Goal: Communication & Community: Participate in discussion

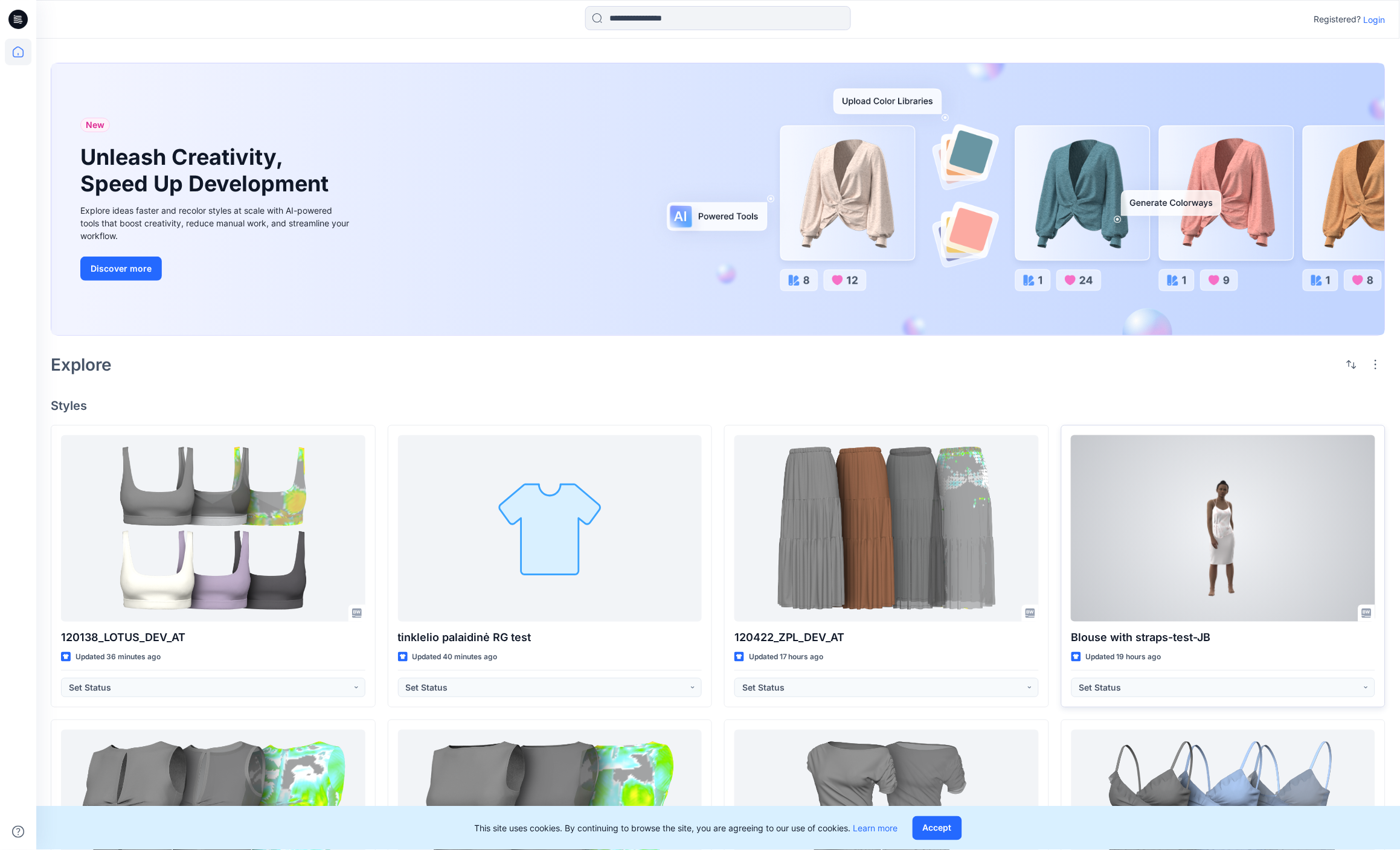
click at [1229, 531] on div at bounding box center [1224, 529] width 305 height 187
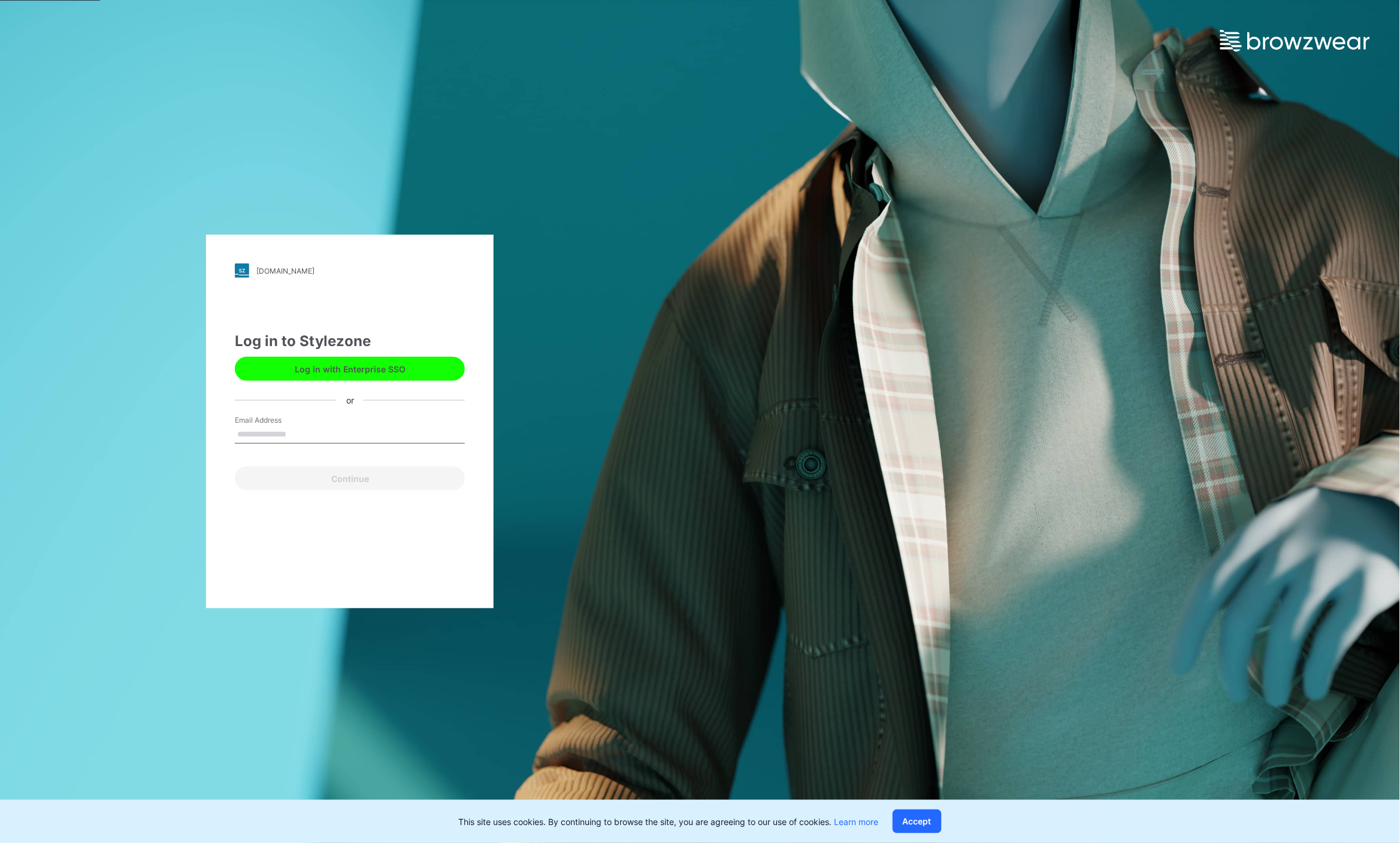
click at [366, 440] on input "Email Address" at bounding box center [350, 435] width 230 height 18
type input "**********"
click at [349, 482] on button "Continue" at bounding box center [350, 478] width 230 height 24
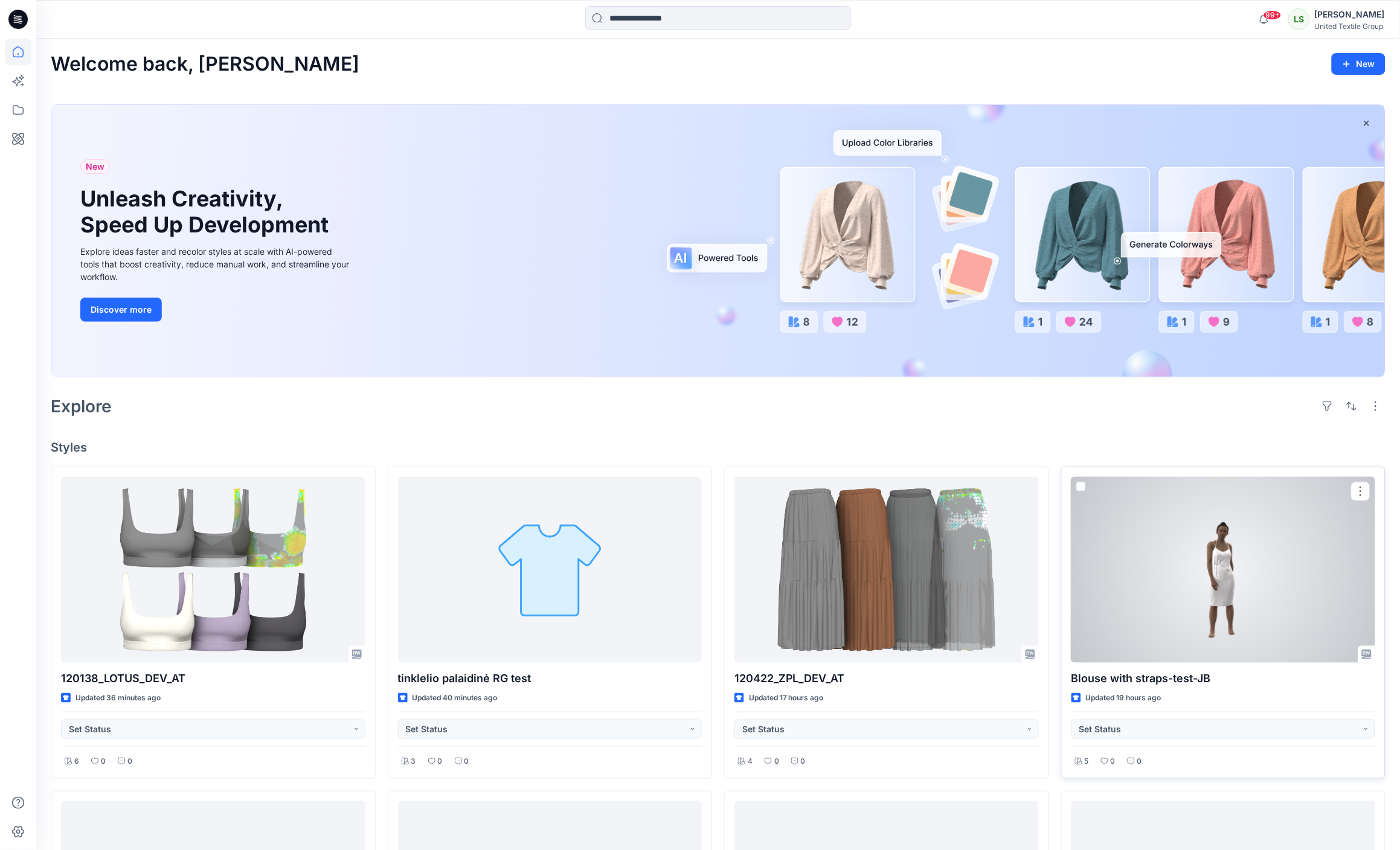
click at [1290, 539] on div at bounding box center [1224, 571] width 305 height 187
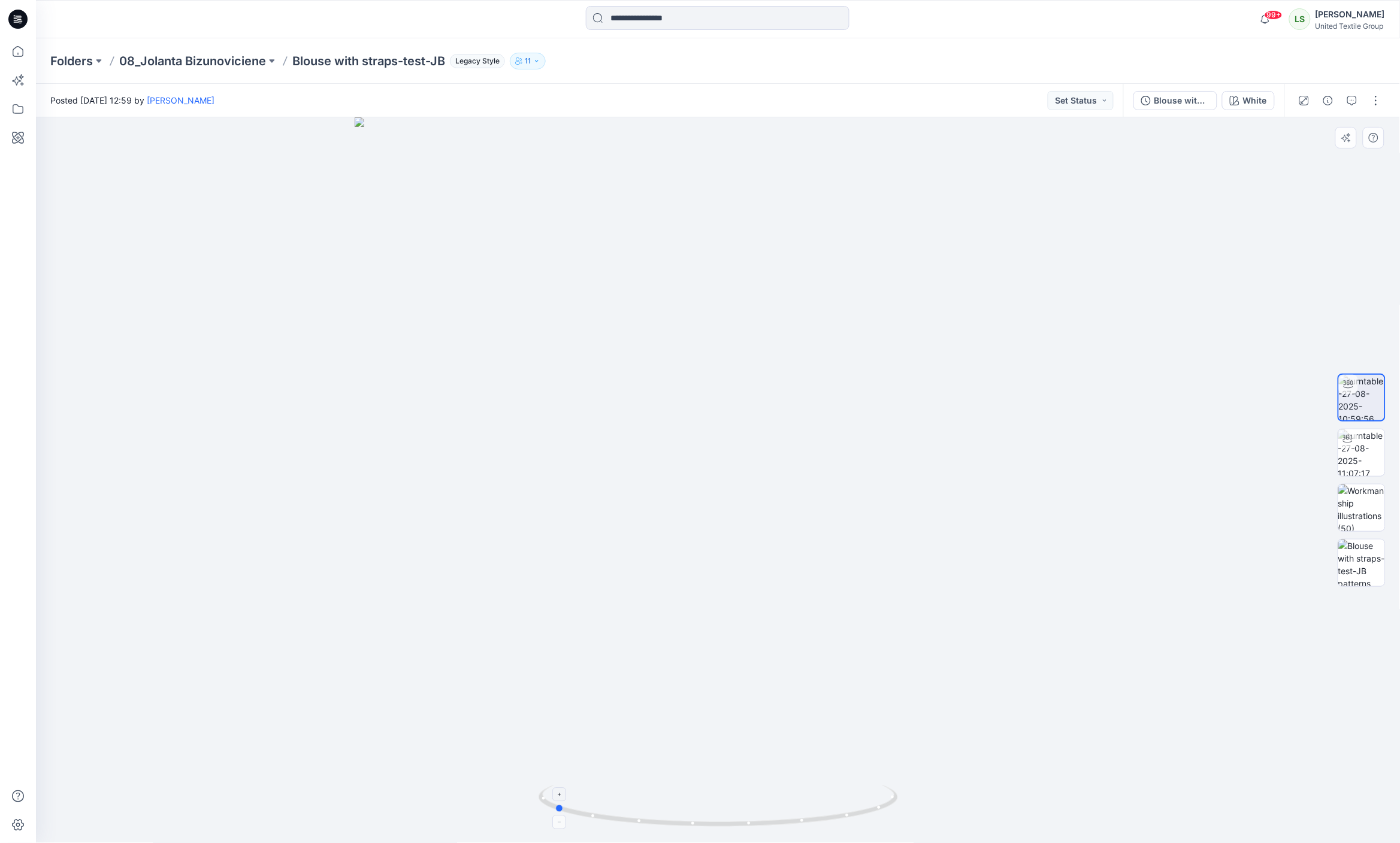
drag, startPoint x: 868, startPoint y: 815, endPoint x: 705, endPoint y: 795, distance: 164.2
click at [705, 795] on icon at bounding box center [720, 808] width 362 height 45
click at [1364, 507] on img at bounding box center [1362, 507] width 47 height 47
click at [16, 20] on icon at bounding box center [16, 20] width 4 height 1
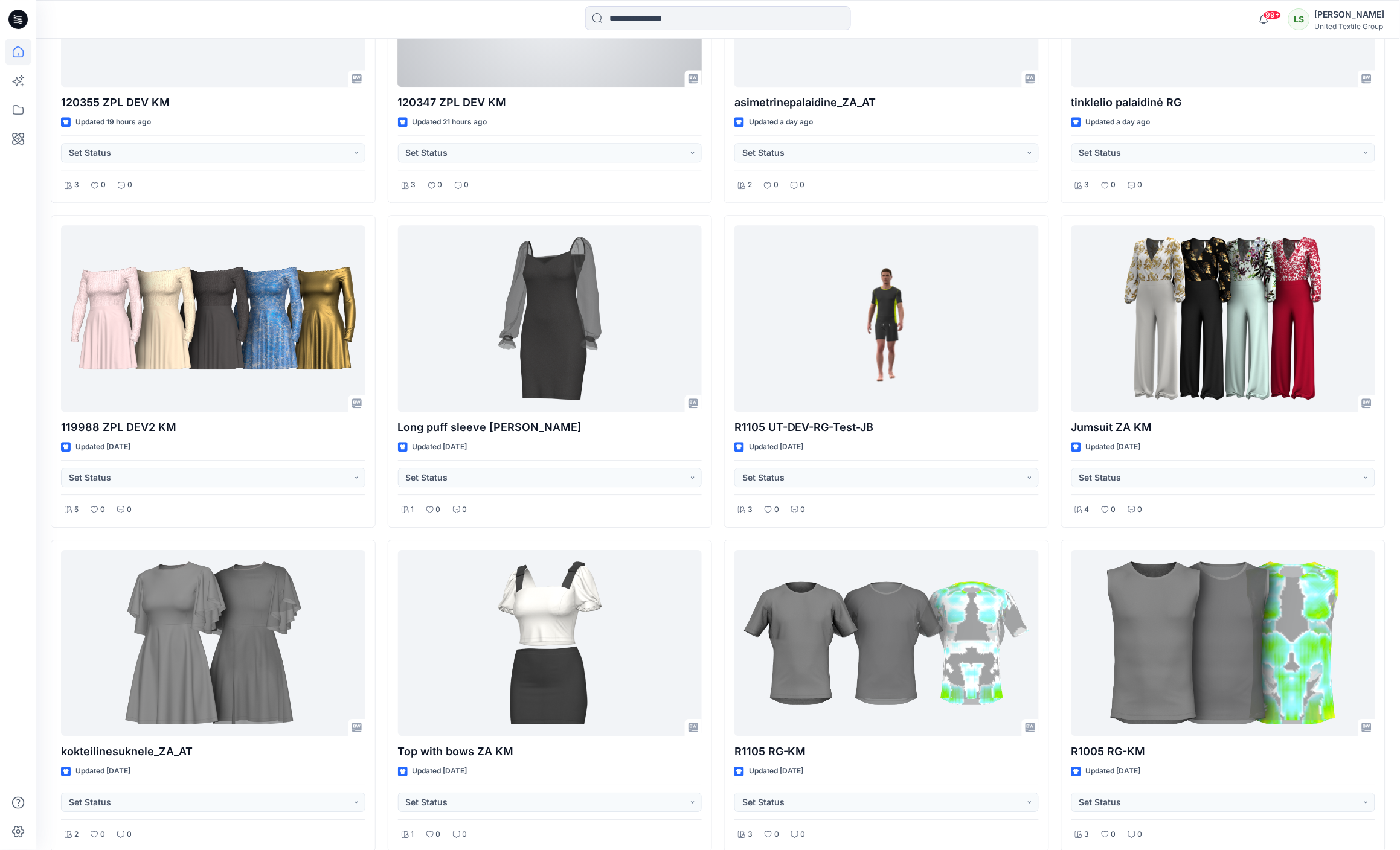
scroll to position [905, 0]
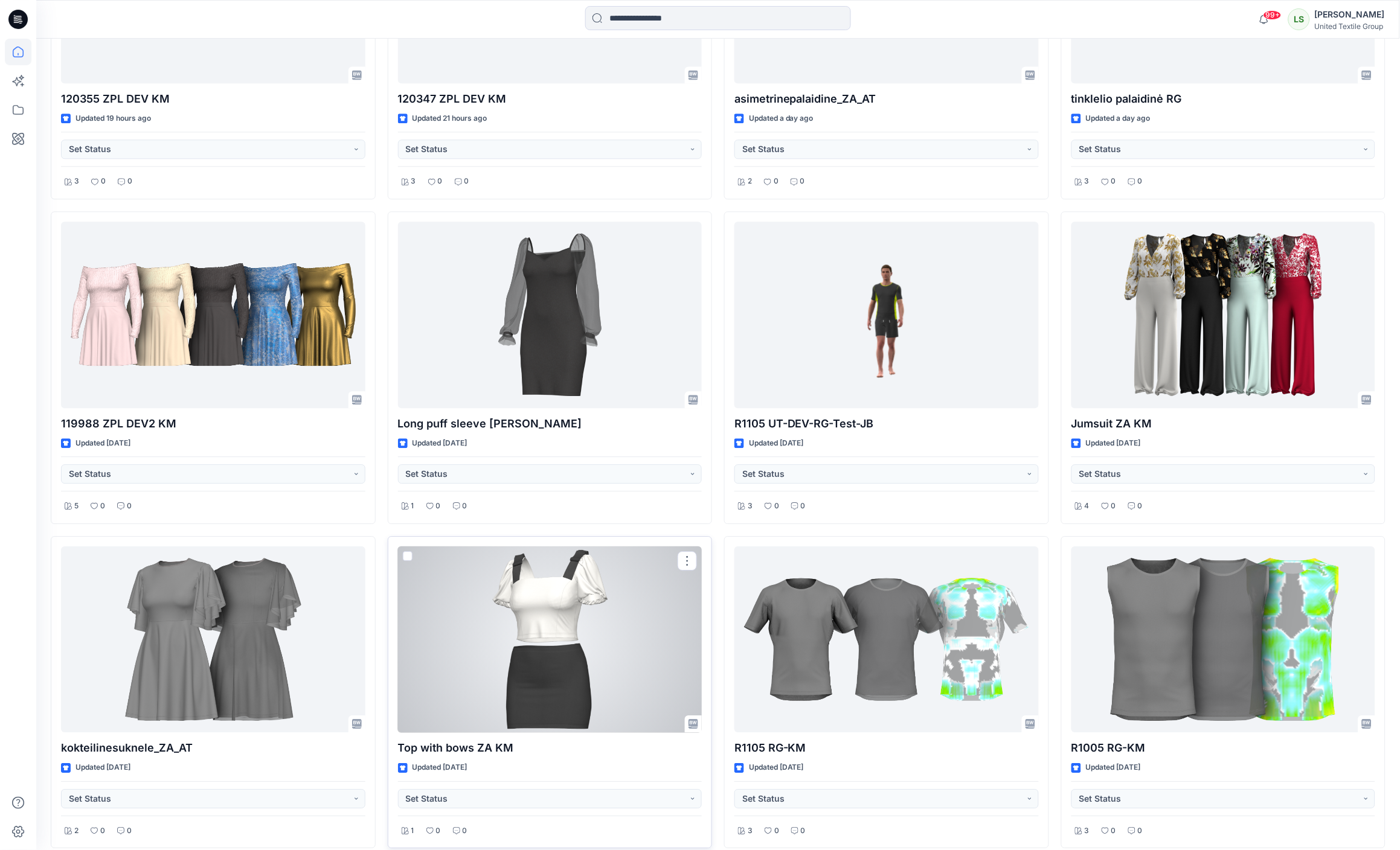
click at [557, 598] on div at bounding box center [551, 640] width 305 height 187
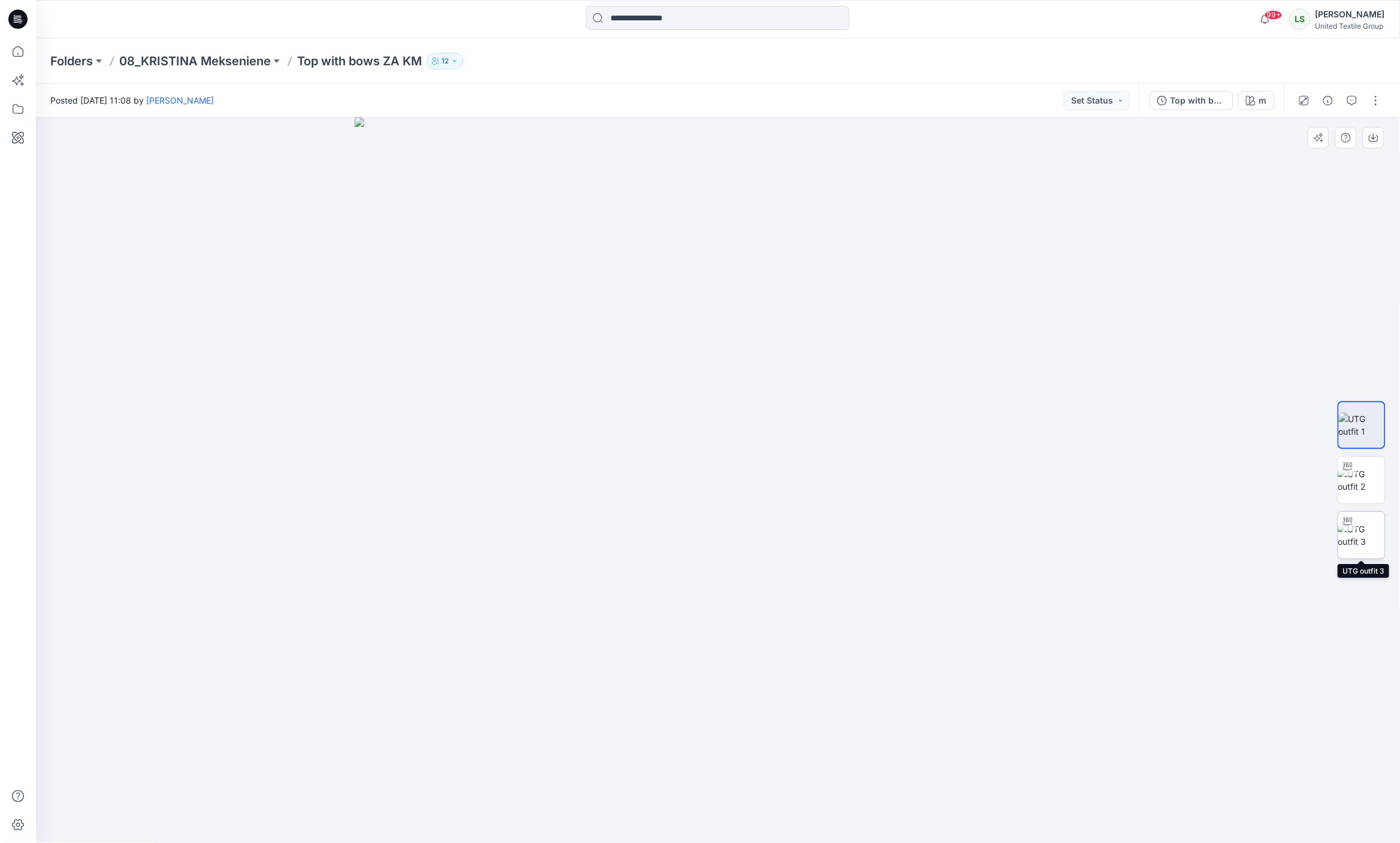
click at [1347, 532] on img at bounding box center [1362, 535] width 47 height 25
click at [13, 22] on icon at bounding box center [18, 18] width 19 height 19
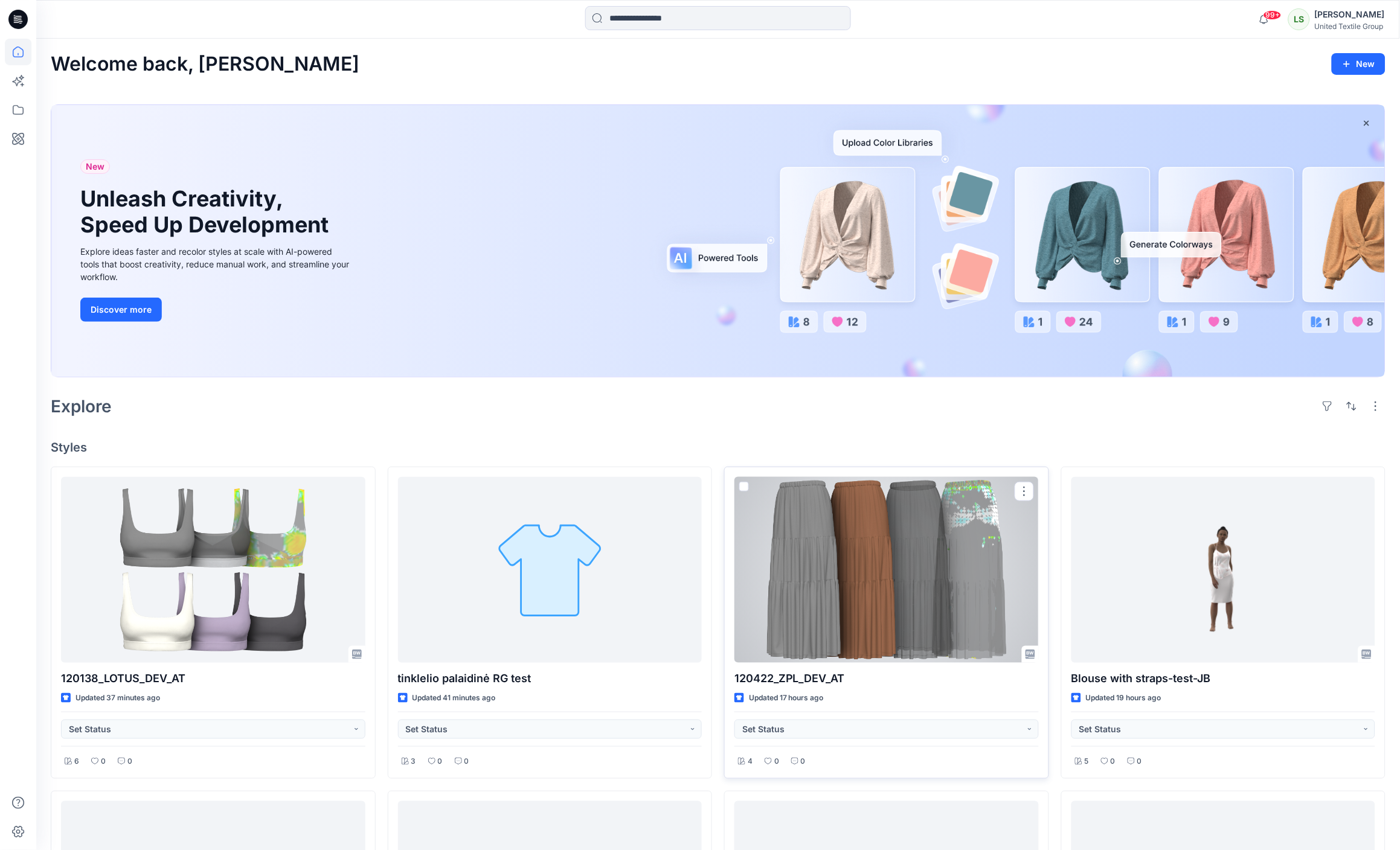
click at [932, 539] on div at bounding box center [886, 571] width 305 height 187
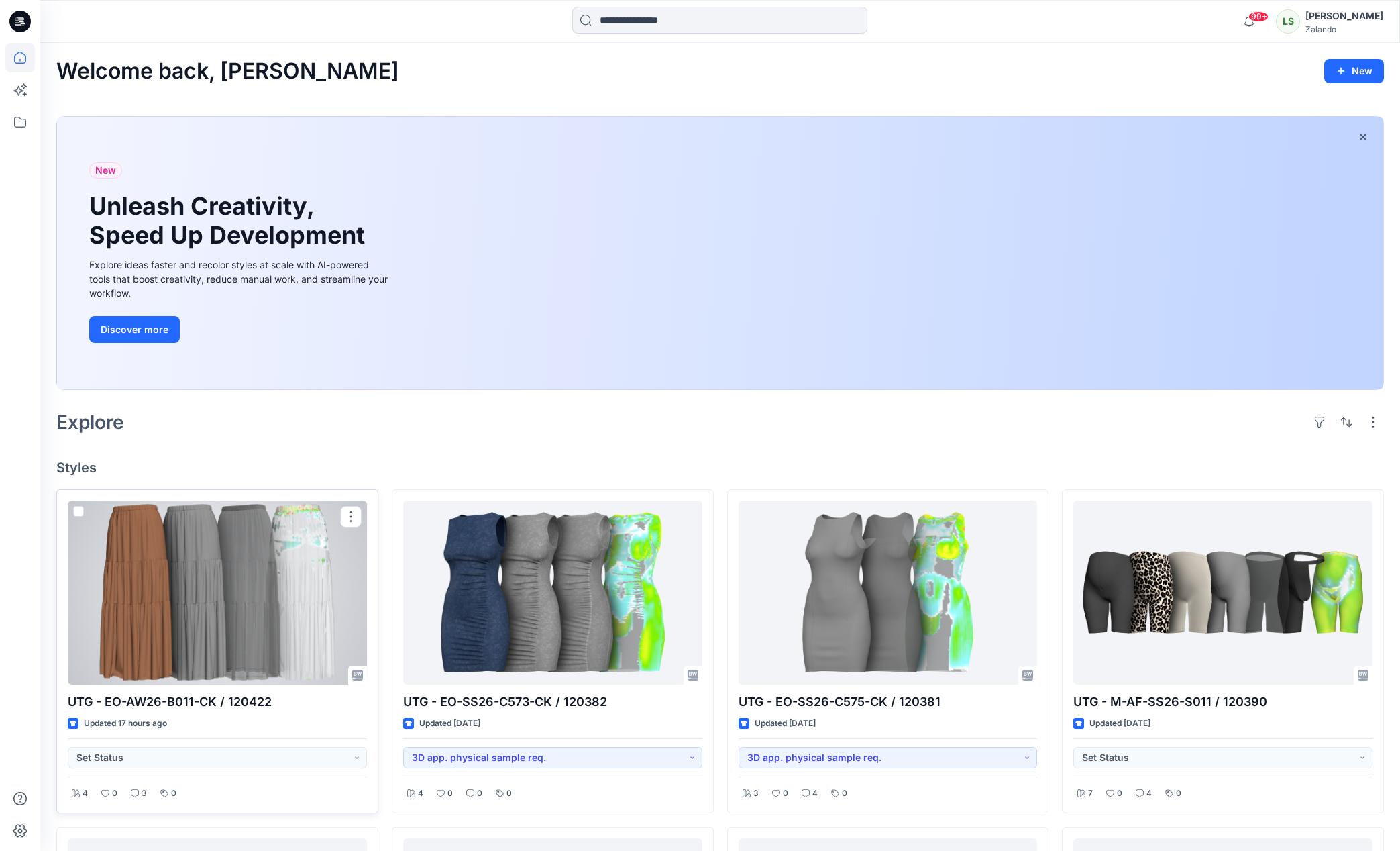
click at [238, 551] on div at bounding box center [217, 592] width 299 height 184
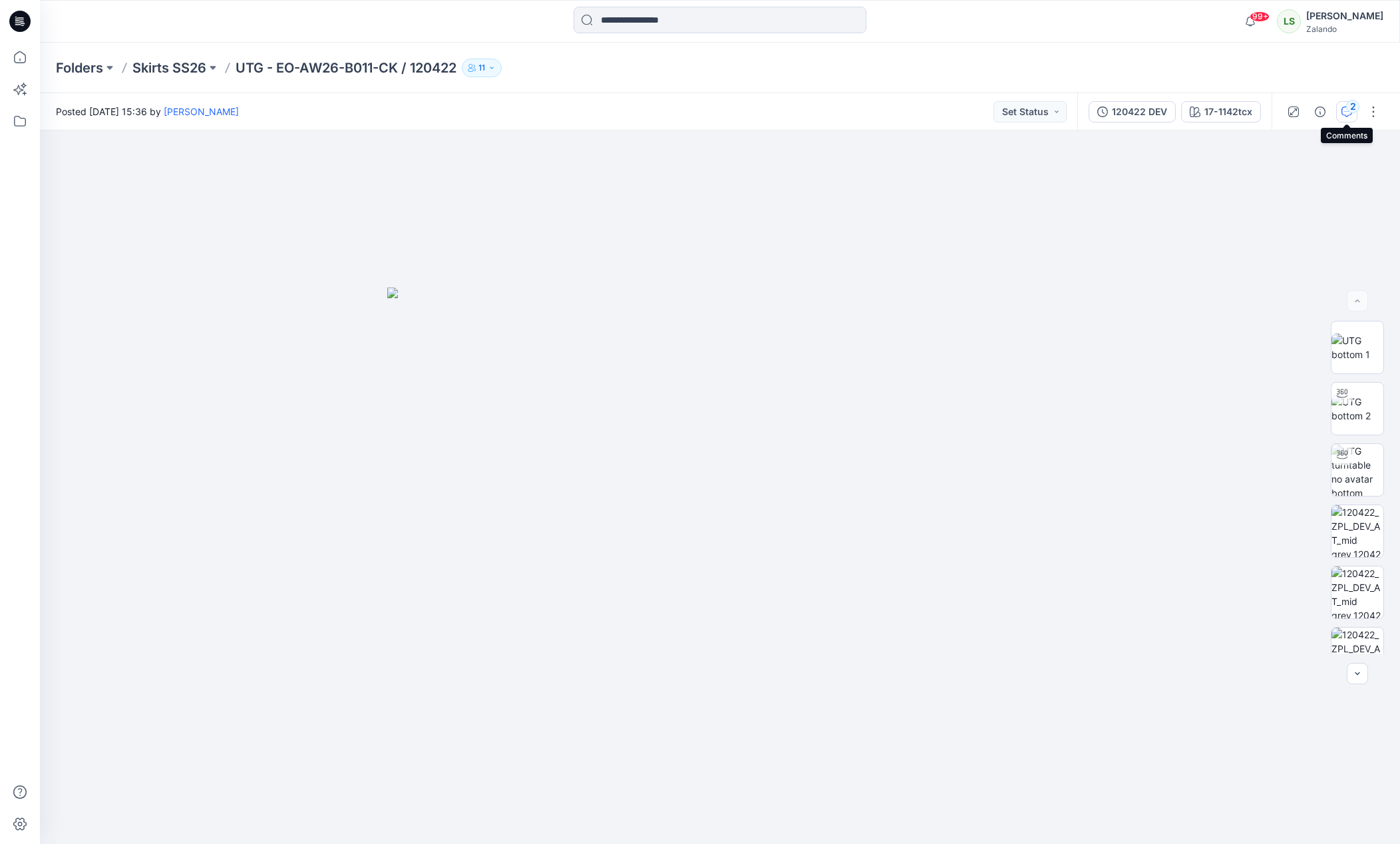
click at [1343, 109] on icon "button" at bounding box center [1345, 111] width 10 height 10
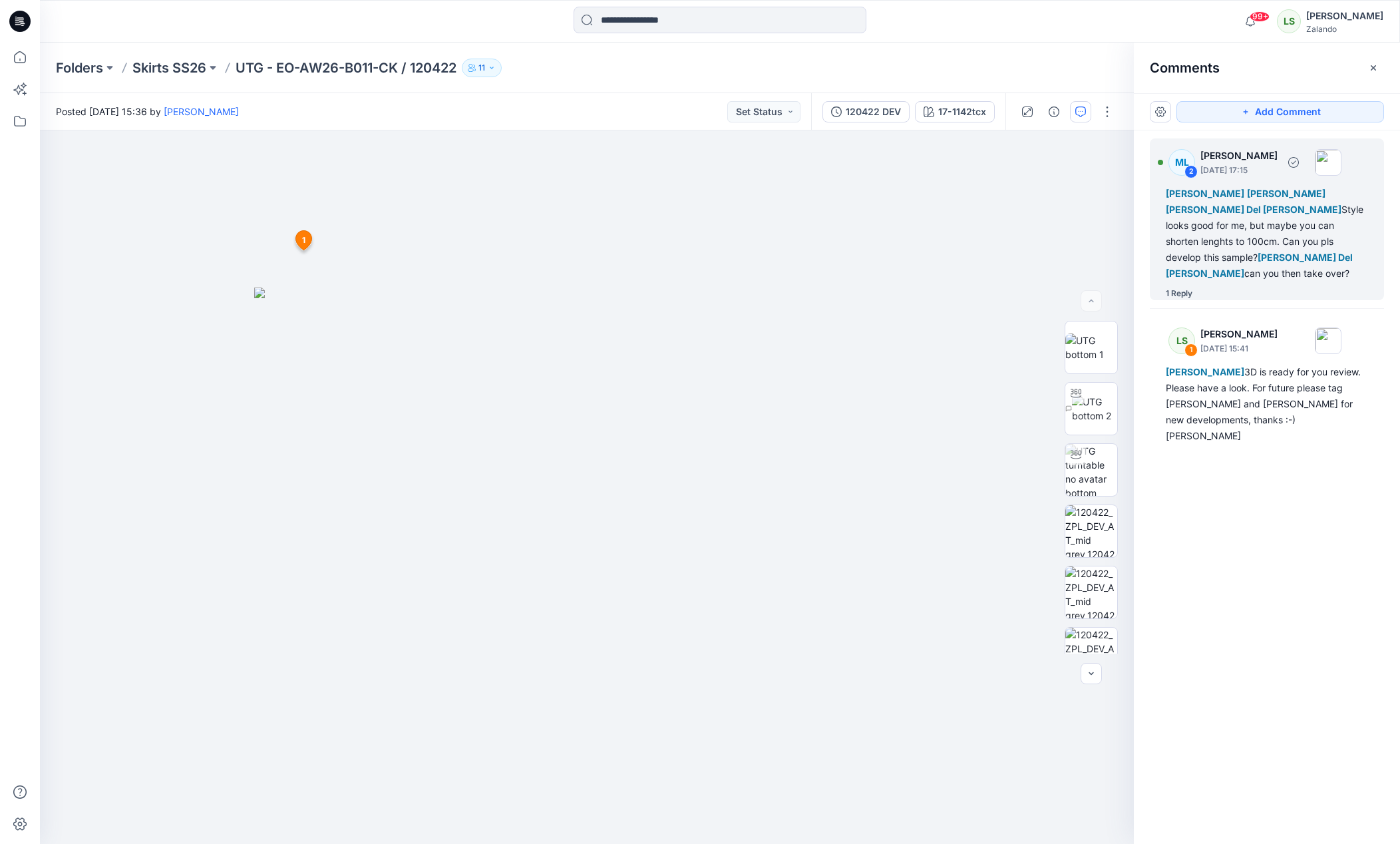
click at [1182, 287] on div "1 Reply" at bounding box center [1178, 293] width 27 height 13
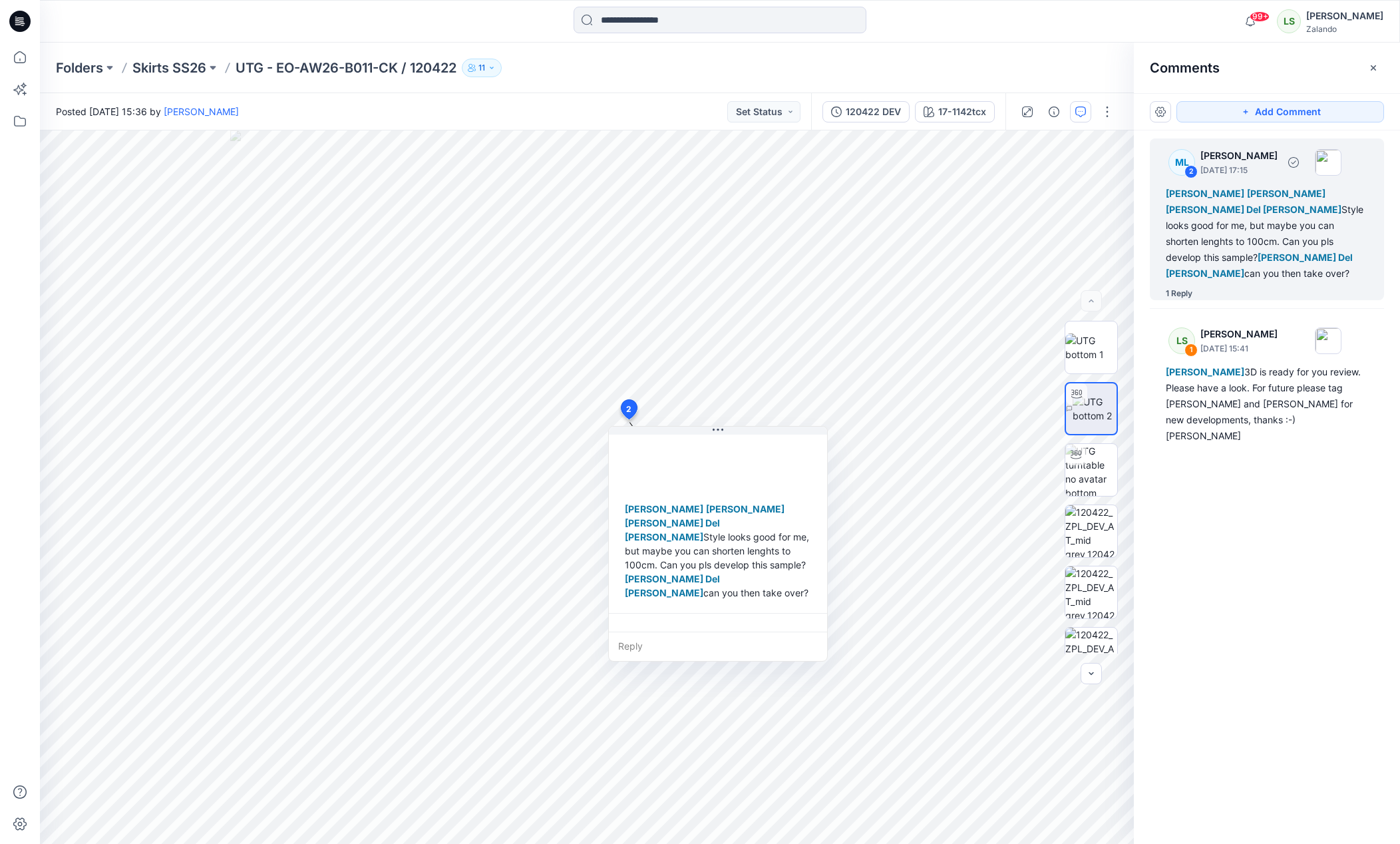
click at [1190, 287] on div "1 Reply" at bounding box center [1178, 293] width 27 height 13
click at [662, 646] on div "Reply" at bounding box center [717, 646] width 218 height 30
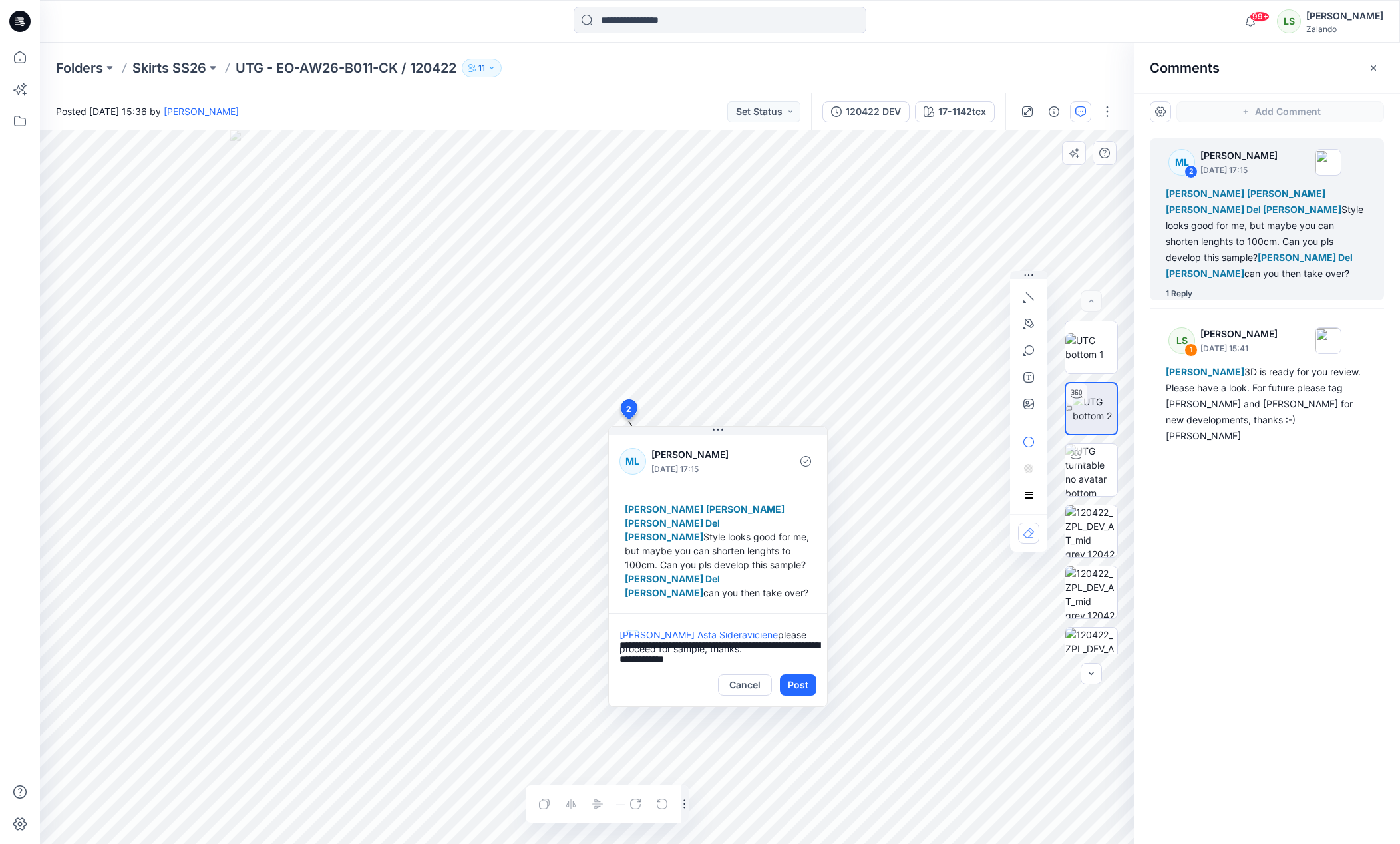
scroll to position [41, 0]
click at [707, 637] on textarea "**********" at bounding box center [717, 647] width 218 height 32
type textarea "**********"
click at [784, 658] on textarea "**********" at bounding box center [717, 647] width 218 height 32
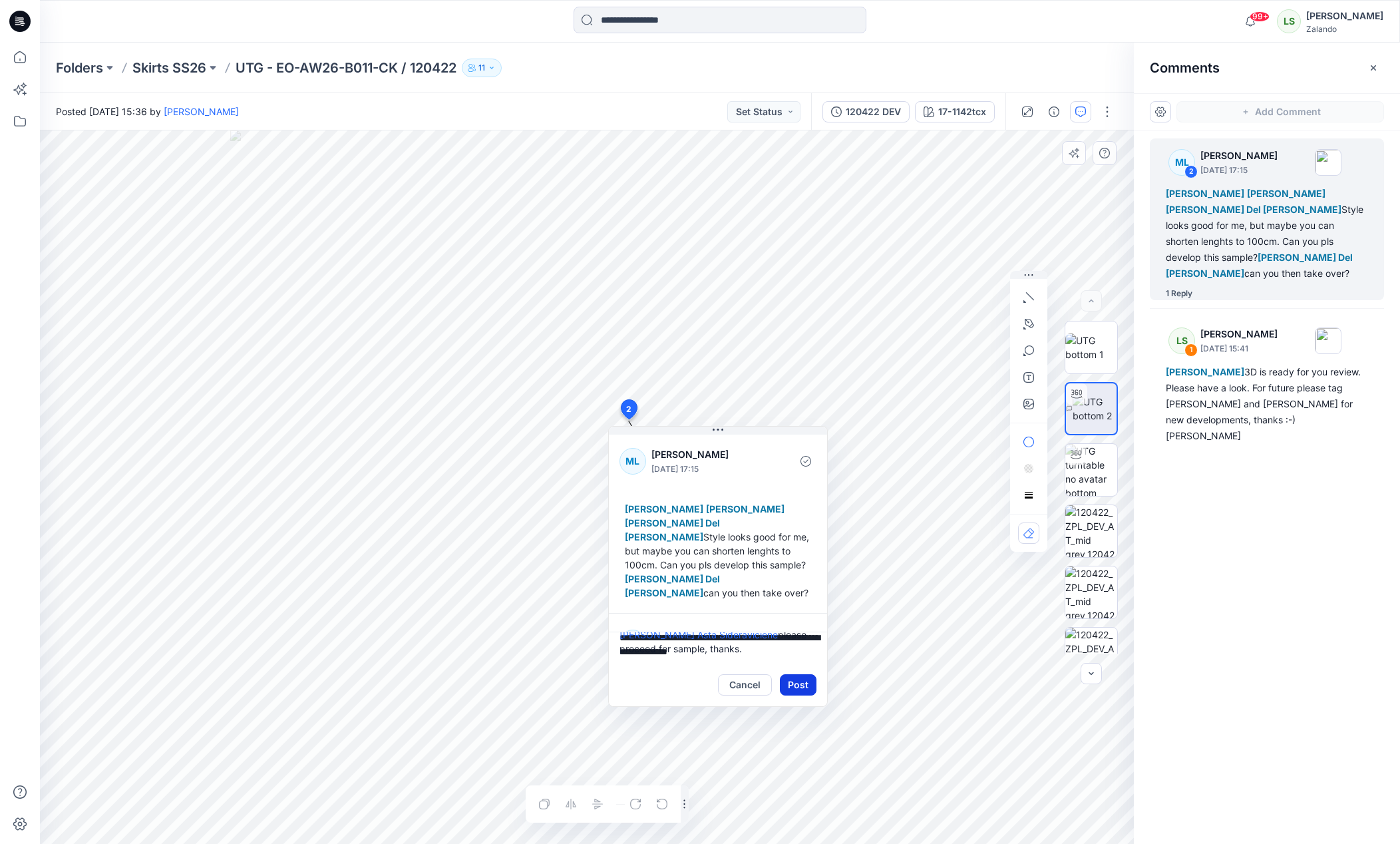
click at [798, 680] on button "Post" at bounding box center [797, 684] width 36 height 21
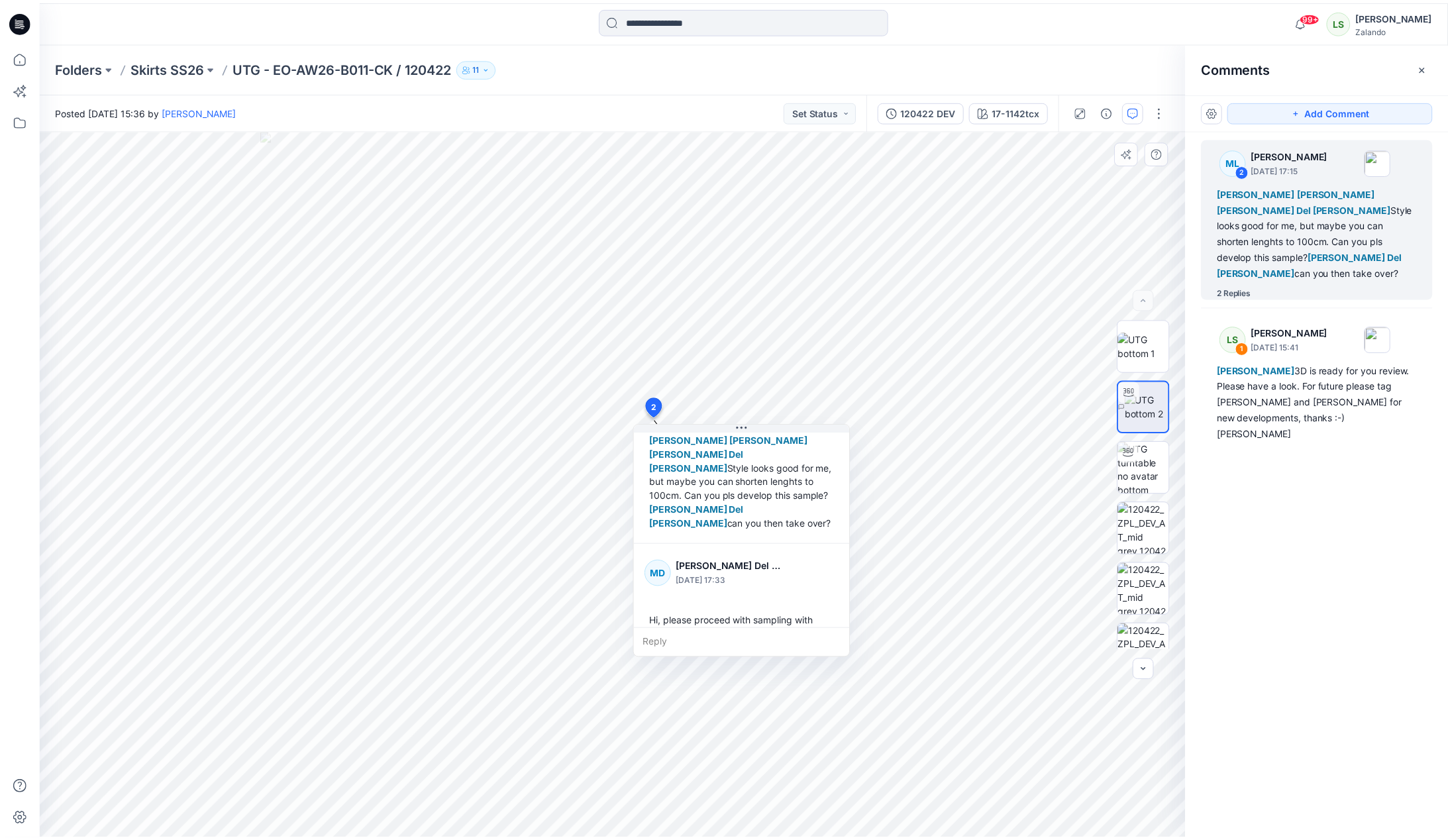
scroll to position [0, 0]
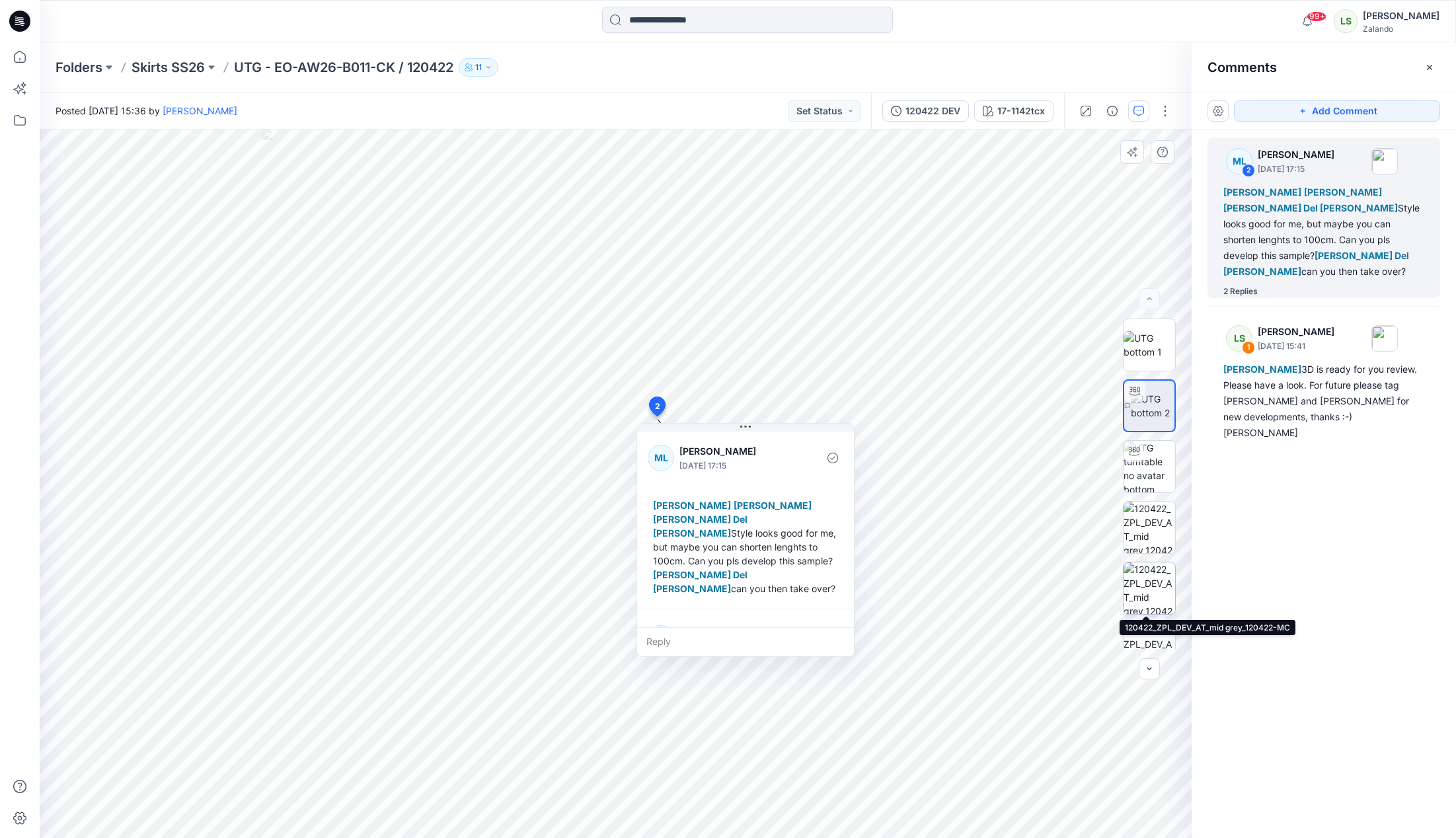
click at [1163, 581] on img at bounding box center [1149, 588] width 52 height 52
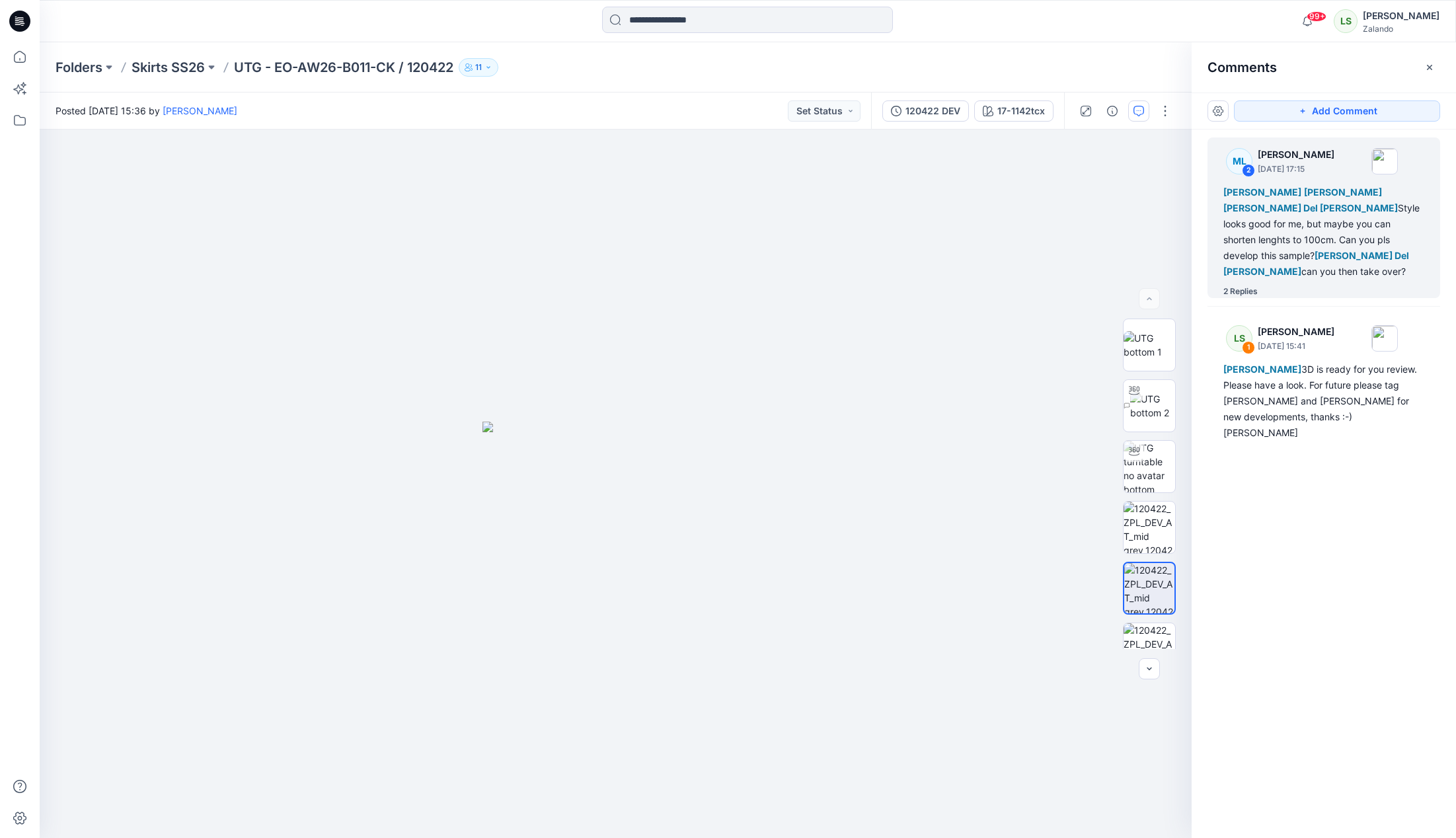
click at [25, 20] on icon at bounding box center [19, 20] width 21 height 21
